Goal: Entertainment & Leisure: Consume media (video, audio)

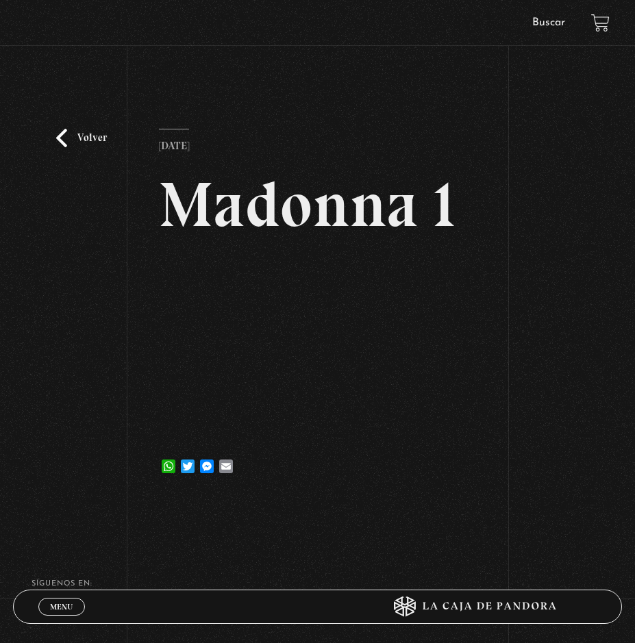
scroll to position [136, 0]
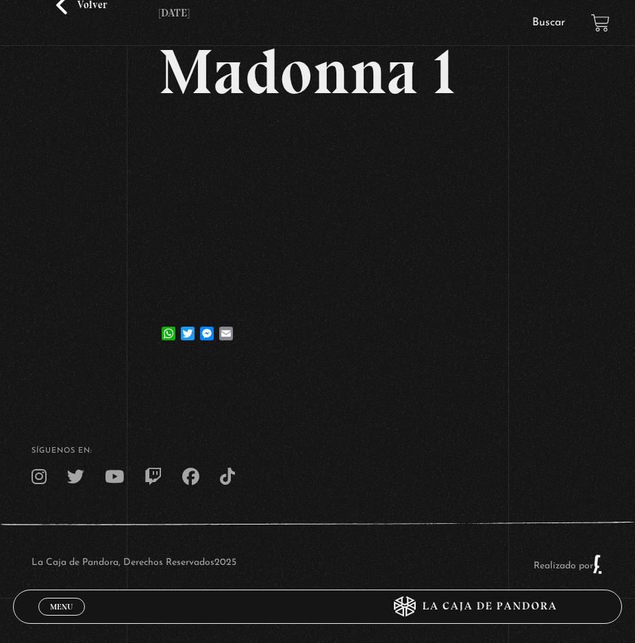
click at [67, 6] on link "Volver" at bounding box center [81, 5] width 51 height 19
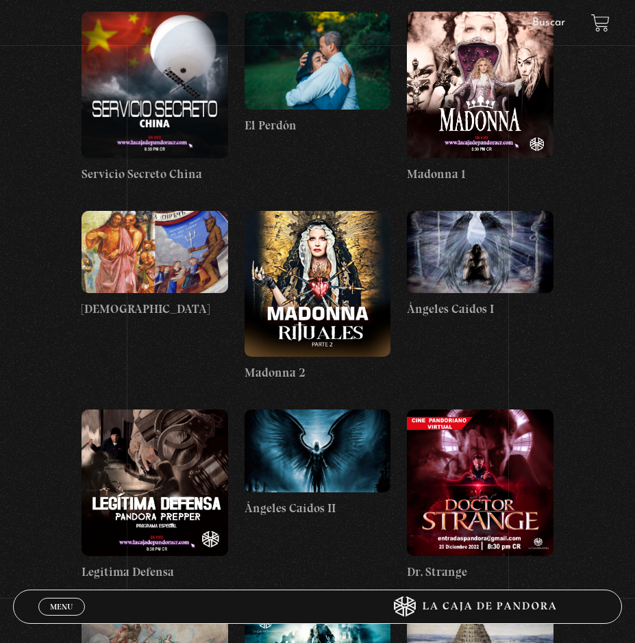
scroll to position [15139, 0]
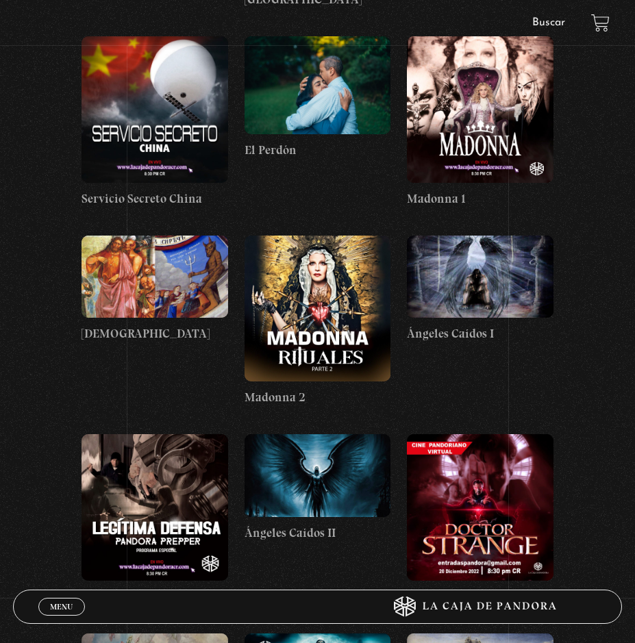
click at [287, 236] on figure at bounding box center [318, 309] width 147 height 147
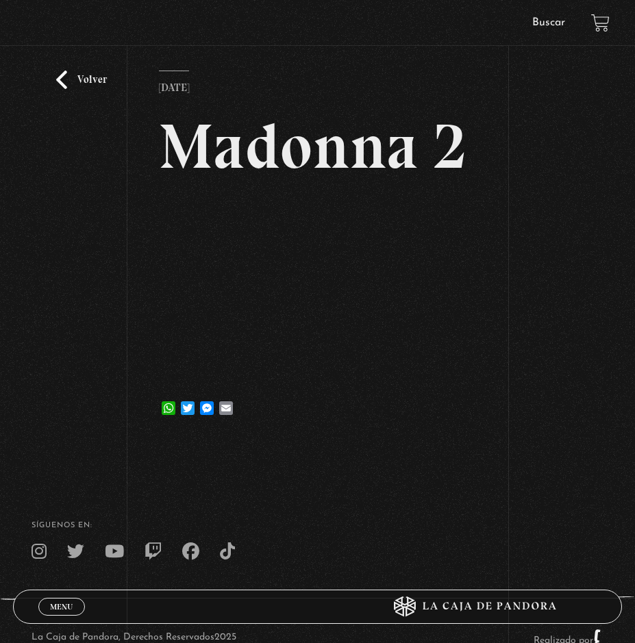
scroll to position [136, 0]
